Goal: Task Accomplishment & Management: Use online tool/utility

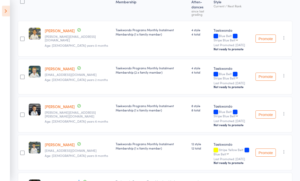
click at [5, 10] on icon at bounding box center [6, 11] width 8 height 11
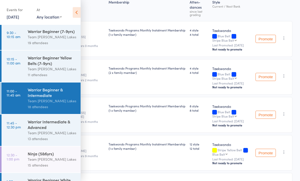
scroll to position [56, 0]
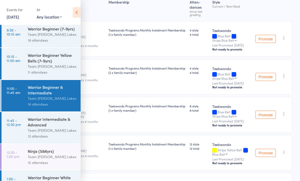
click at [25, 156] on link "12:30 - 1:00 pm Ninja (5&6yrs) Team [PERSON_NAME] Lakes 15 attendees" at bounding box center [41, 157] width 79 height 26
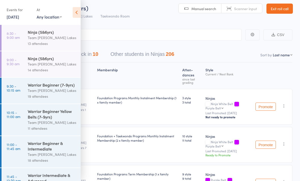
click at [80, 11] on icon at bounding box center [77, 12] width 8 height 11
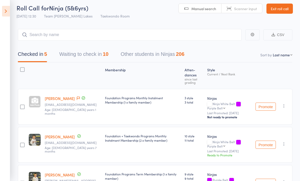
click at [70, 52] on button "Waiting to check in 10" at bounding box center [83, 55] width 49 height 13
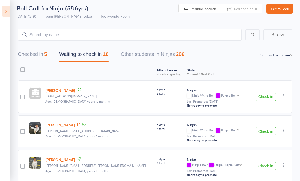
click at [267, 97] on button "Check in" at bounding box center [265, 97] width 20 height 8
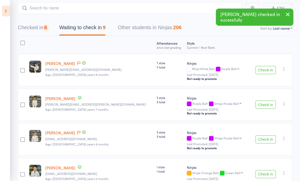
scroll to position [29, 0]
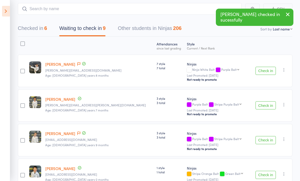
click at [266, 109] on button "Check in" at bounding box center [265, 105] width 20 height 8
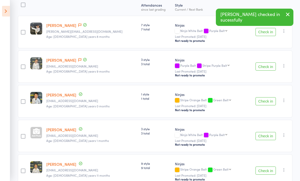
scroll to position [72, 0]
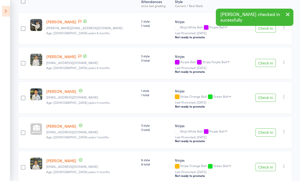
click at [266, 61] on button "Check in" at bounding box center [265, 63] width 20 height 8
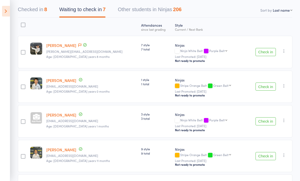
click at [32, 10] on button "Checked in 8" at bounding box center [32, 10] width 29 height 13
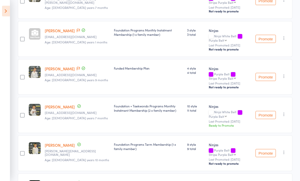
click at [281, 77] on icon "button" at bounding box center [283, 76] width 5 height 5
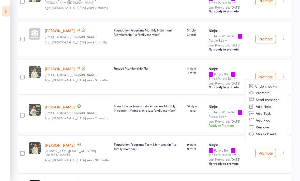
click at [272, 135] on li "Mark absent" at bounding box center [265, 133] width 42 height 7
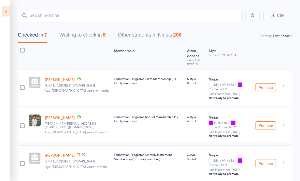
scroll to position [0, 0]
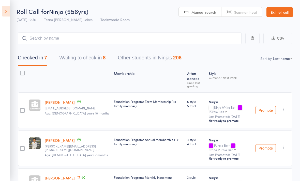
click at [74, 59] on button "Waiting to check in 8" at bounding box center [82, 58] width 46 height 13
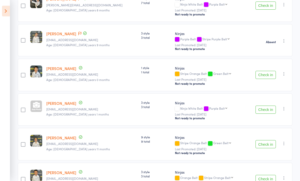
scroll to position [95, 0]
click at [270, 78] on button "Check in" at bounding box center [265, 75] width 20 height 8
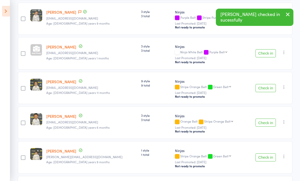
scroll to position [140, 0]
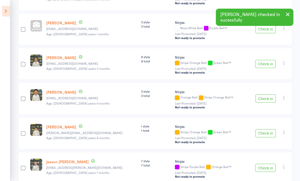
click at [265, 103] on button "Check in" at bounding box center [265, 98] width 20 height 8
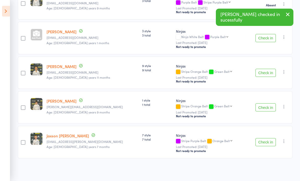
scroll to position [117, 0]
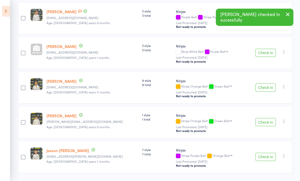
click at [268, 88] on button "Check in" at bounding box center [265, 88] width 20 height 8
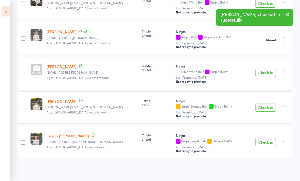
scroll to position [82, 0]
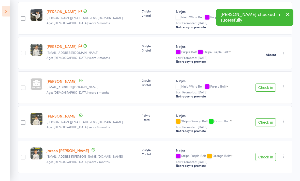
click at [270, 157] on button "Check in" at bounding box center [265, 157] width 20 height 8
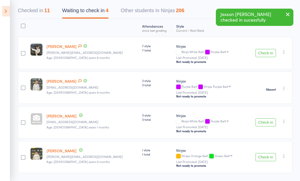
click at [267, 123] on button "Check in" at bounding box center [265, 122] width 20 height 8
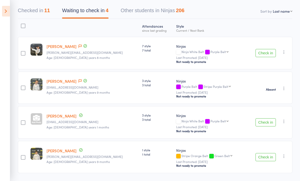
scroll to position [12, 0]
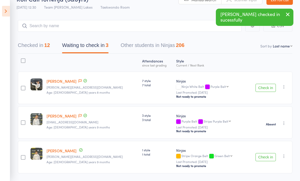
click at [20, 60] on div at bounding box center [23, 62] width 11 height 13
click at [25, 63] on div at bounding box center [23, 60] width 5 height 5
click at [22, 59] on input "checkbox" at bounding box center [22, 59] width 0 height 0
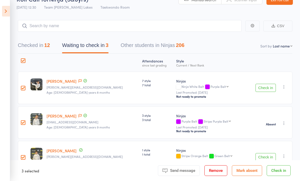
click at [248, 176] on button "Mark absent" at bounding box center [247, 170] width 30 height 11
